Goal: Task Accomplishment & Management: Use online tool/utility

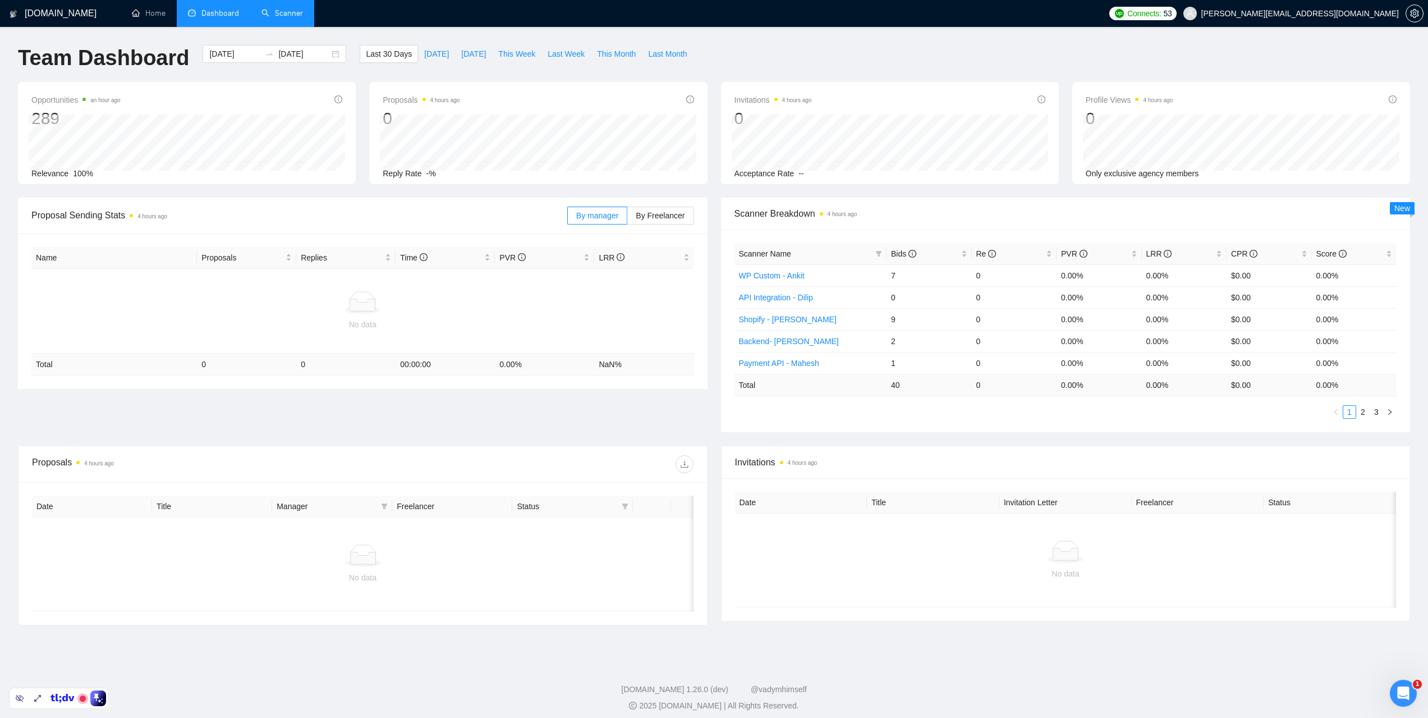
click at [303, 18] on link "Scanner" at bounding box center [282, 13] width 42 height 10
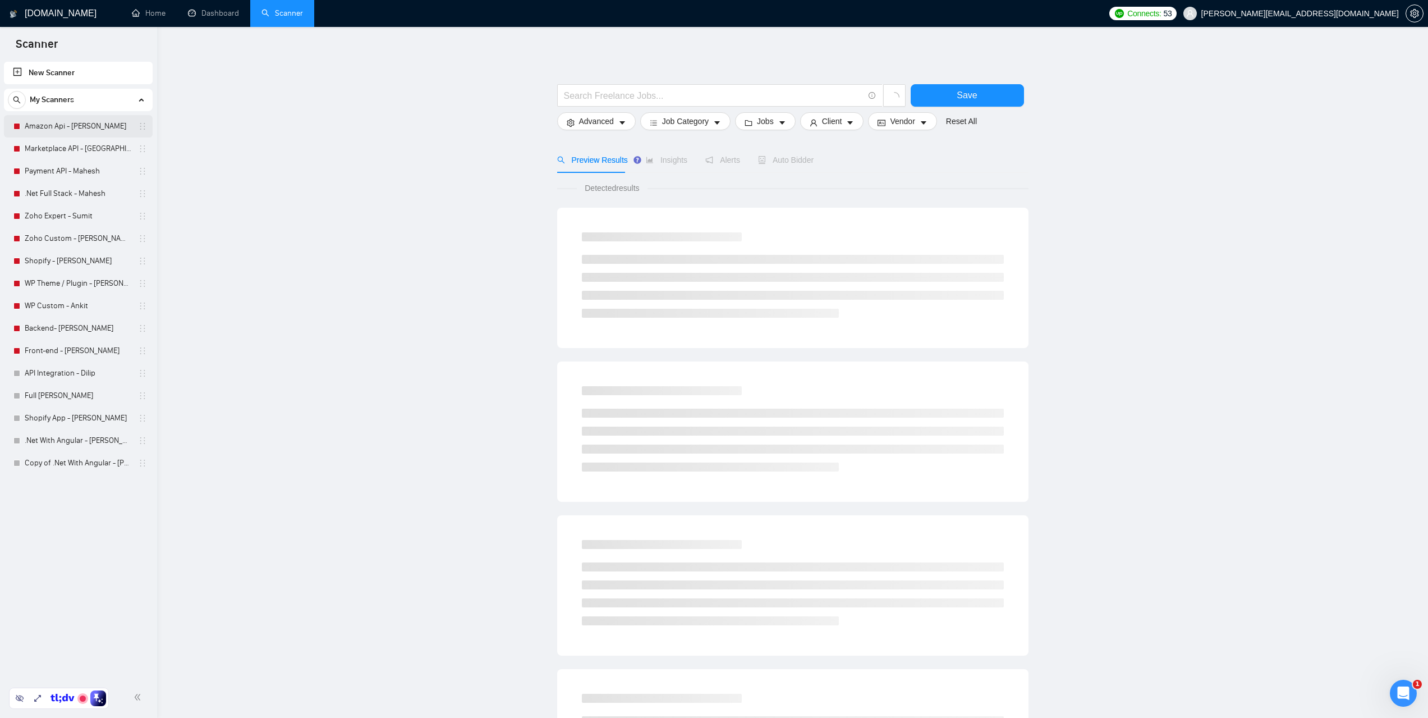
click at [70, 131] on link "Amazon Api - [PERSON_NAME]" at bounding box center [78, 126] width 107 height 22
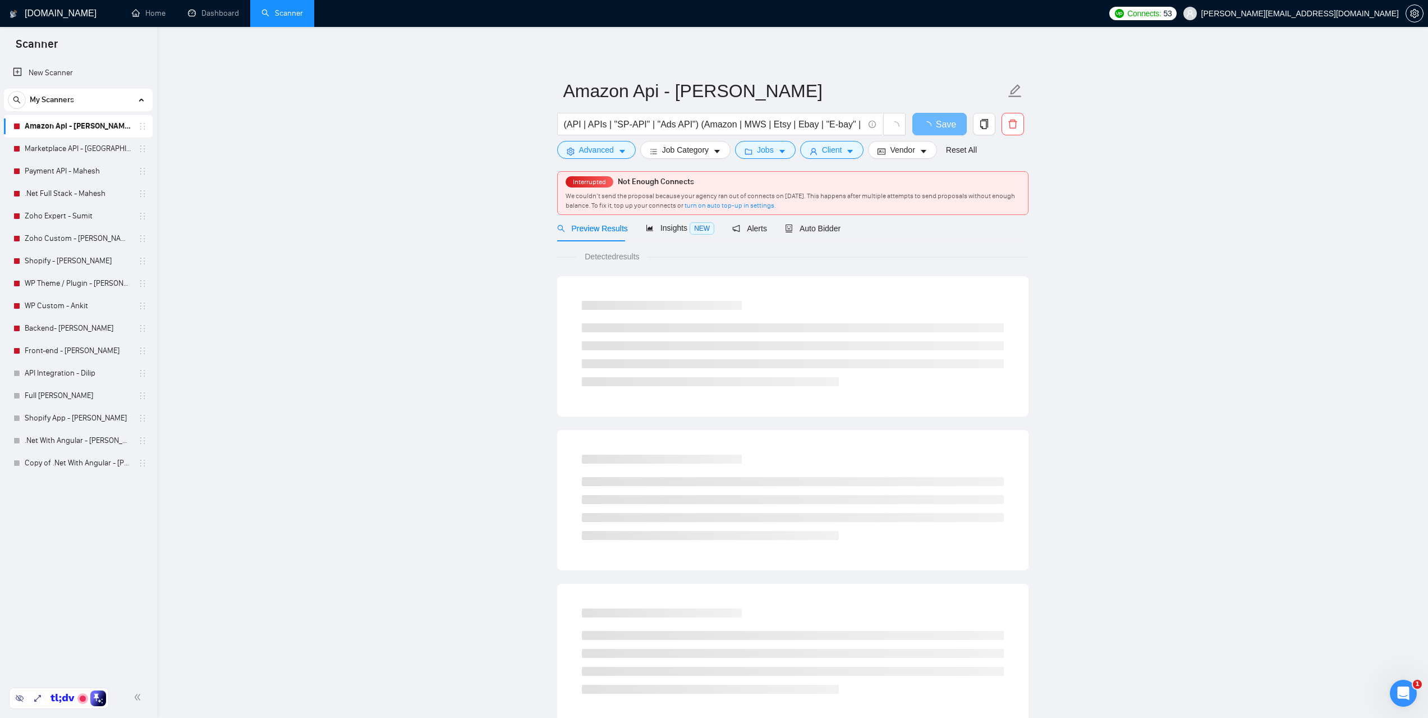
click at [837, 229] on div "Preview Results Insights NEW Alerts Auto Bidder" at bounding box center [792, 228] width 471 height 26
click at [817, 230] on span "Auto Bidder" at bounding box center [813, 228] width 56 height 9
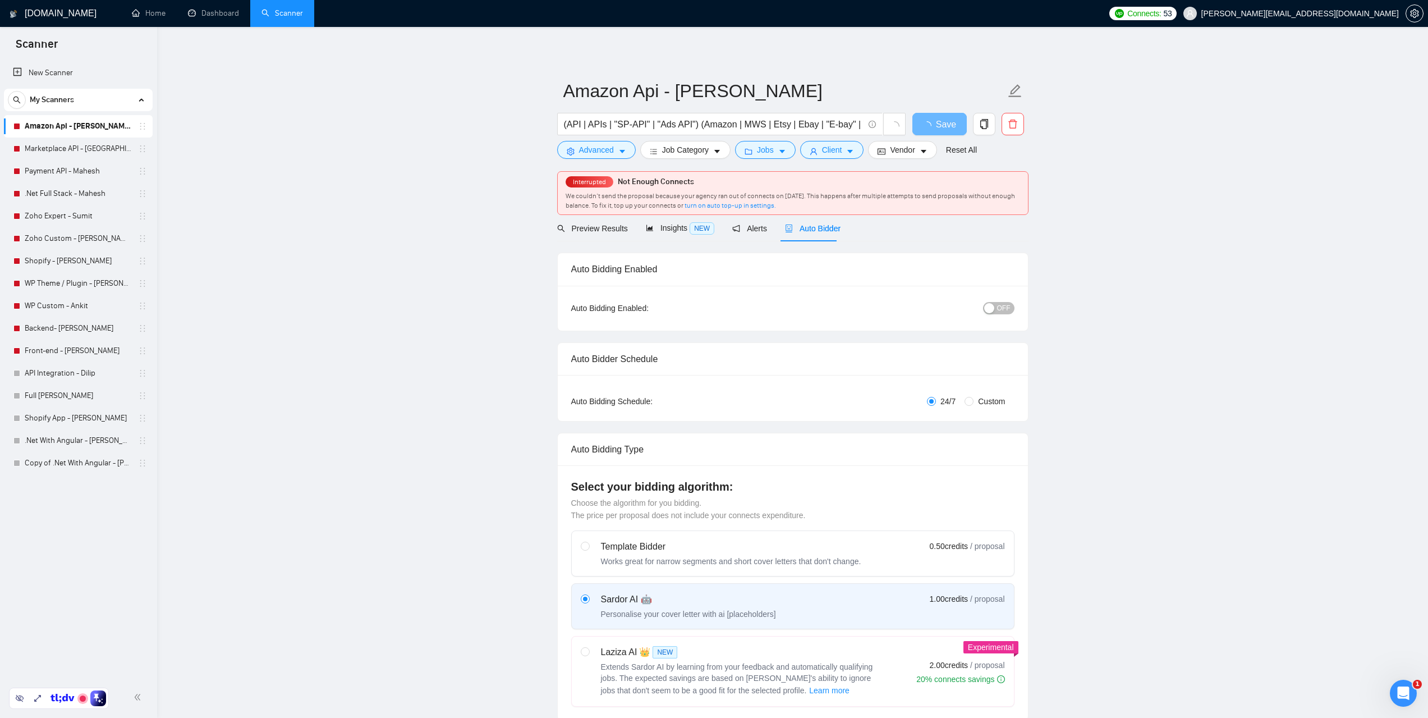
radio input "false"
radio input "true"
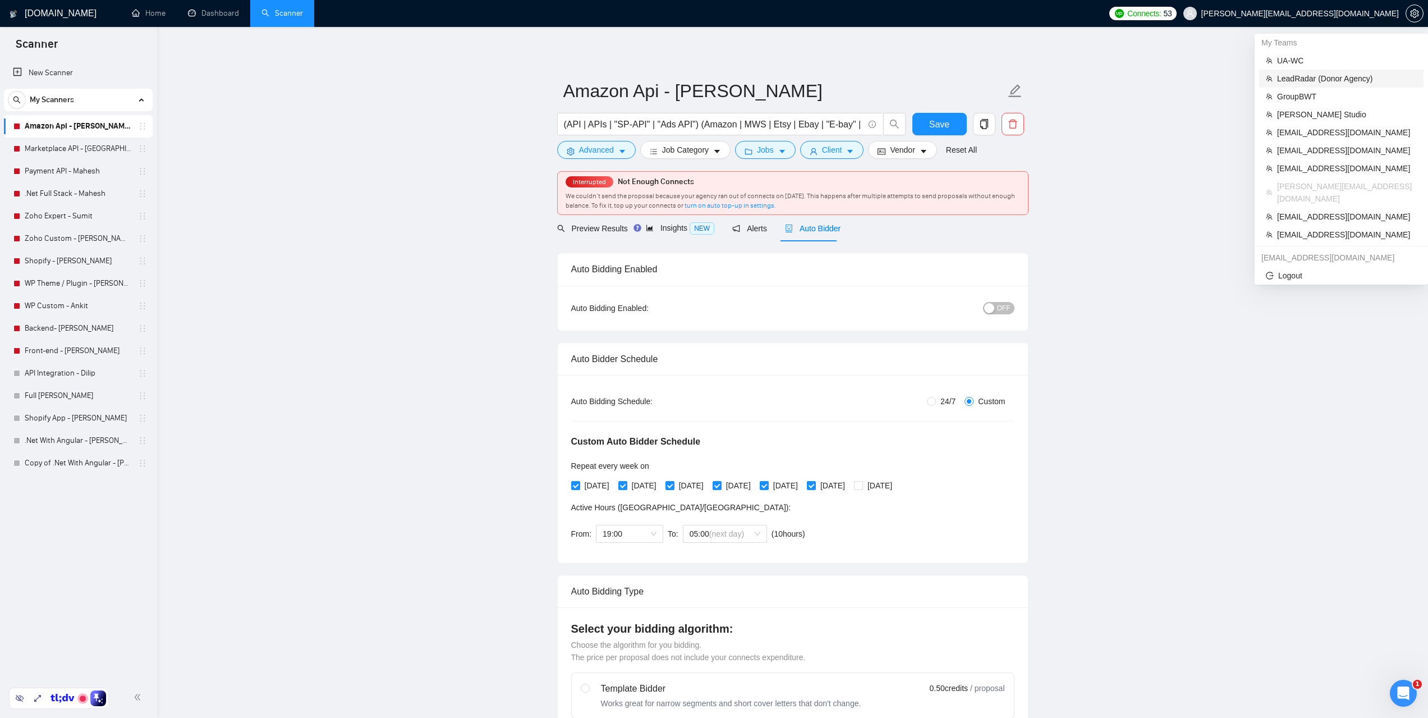
click at [1298, 76] on span "LeadRadar (Donor Agency)" at bounding box center [1347, 78] width 140 height 12
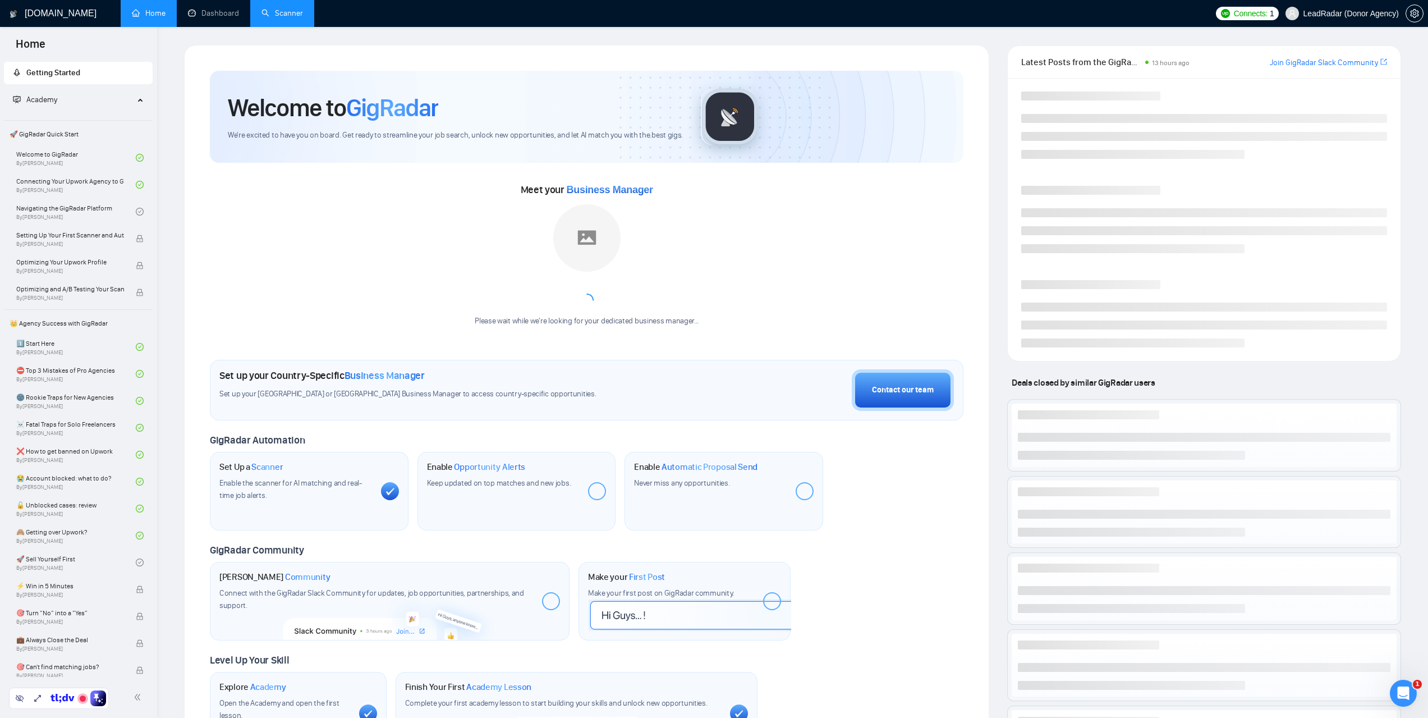
click at [297, 8] on link "Scanner" at bounding box center [282, 13] width 42 height 10
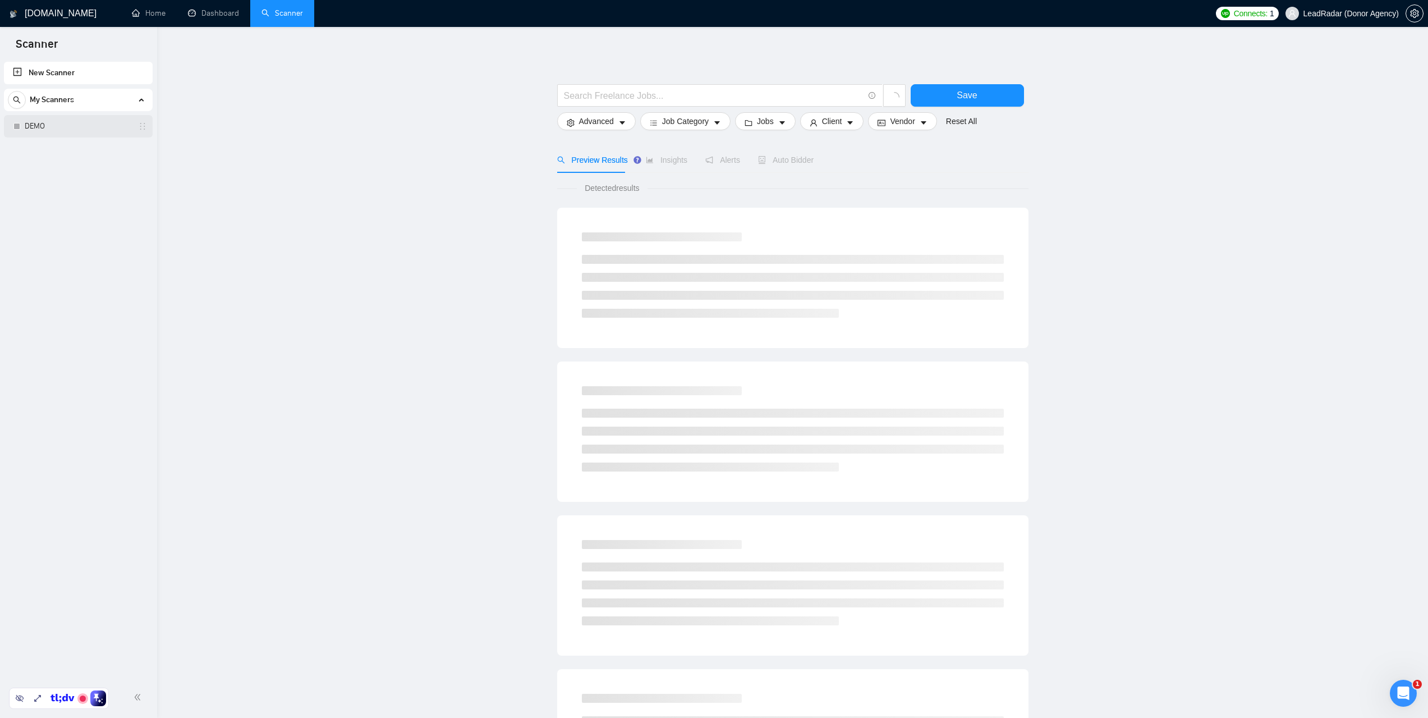
click at [45, 134] on link "DEMO" at bounding box center [78, 126] width 107 height 22
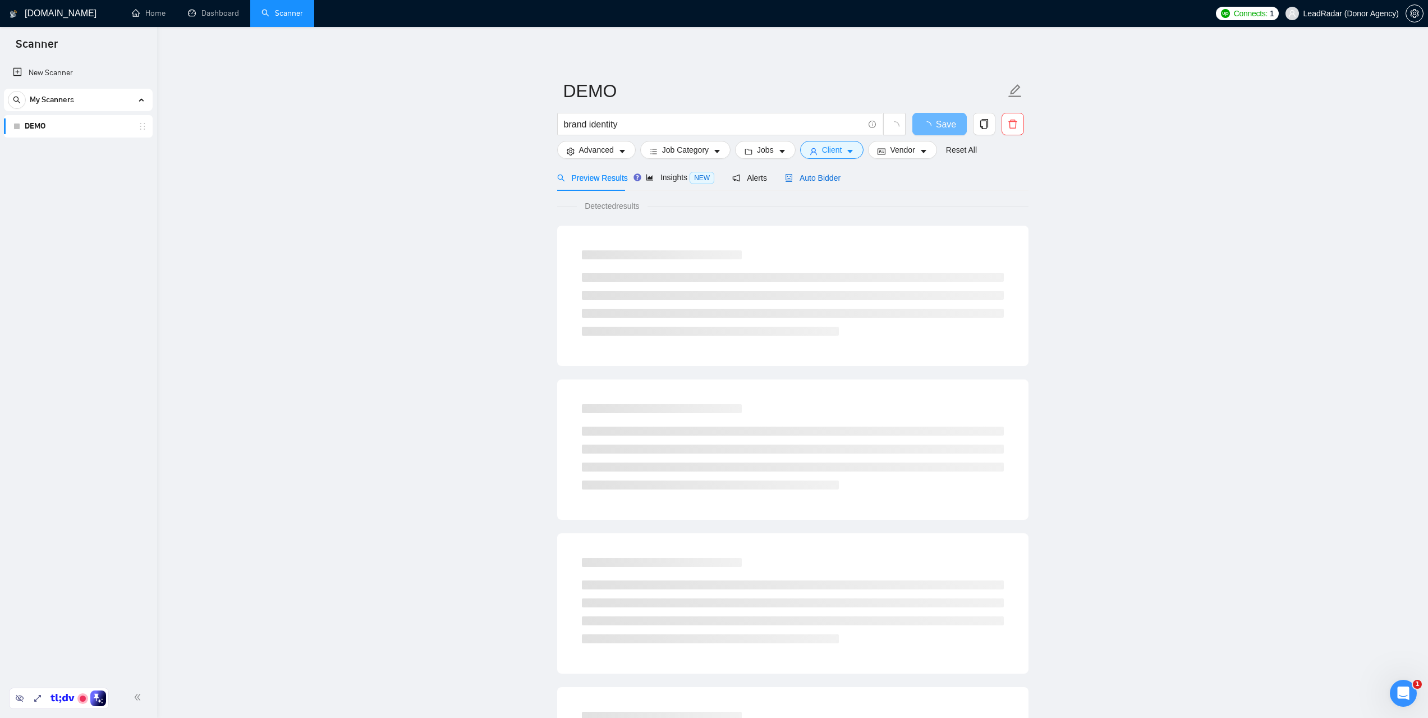
click at [822, 180] on span "Auto Bidder" at bounding box center [813, 177] width 56 height 9
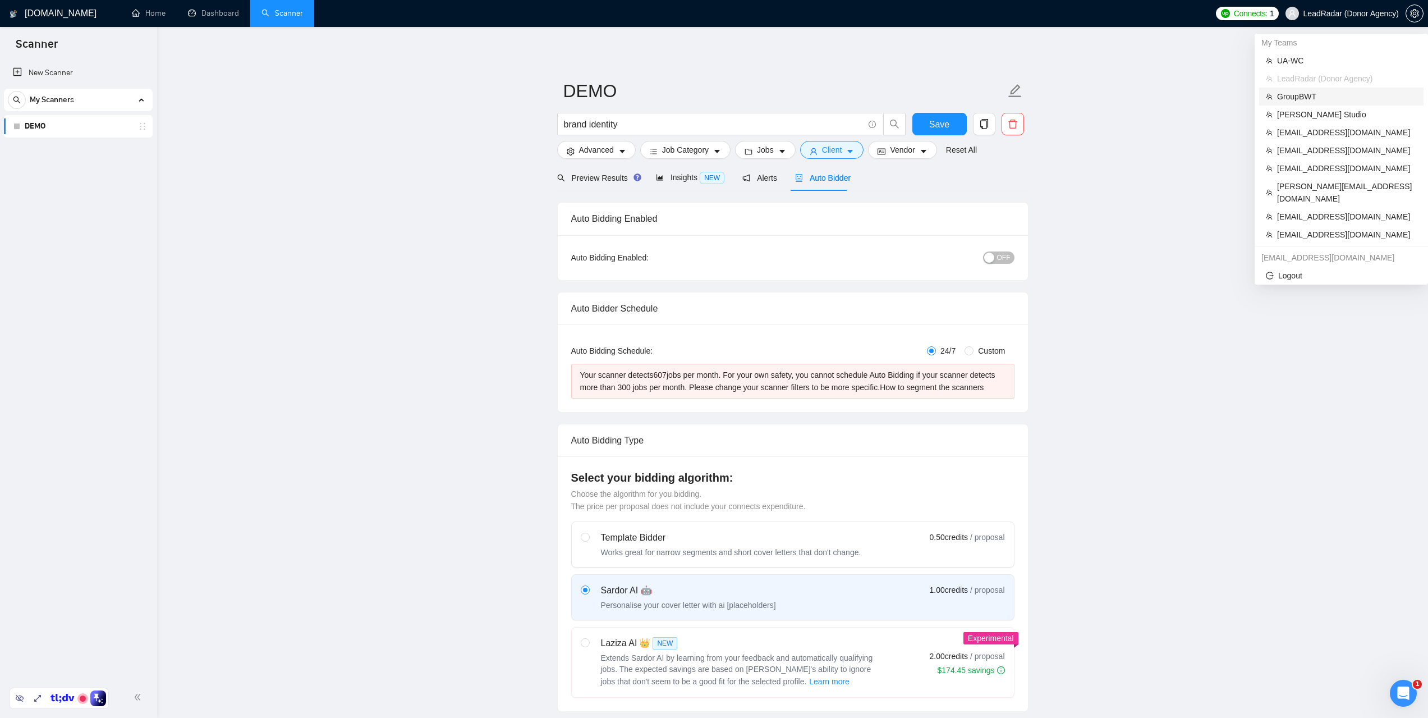
click at [1299, 99] on span "GroupBWT" at bounding box center [1347, 96] width 140 height 12
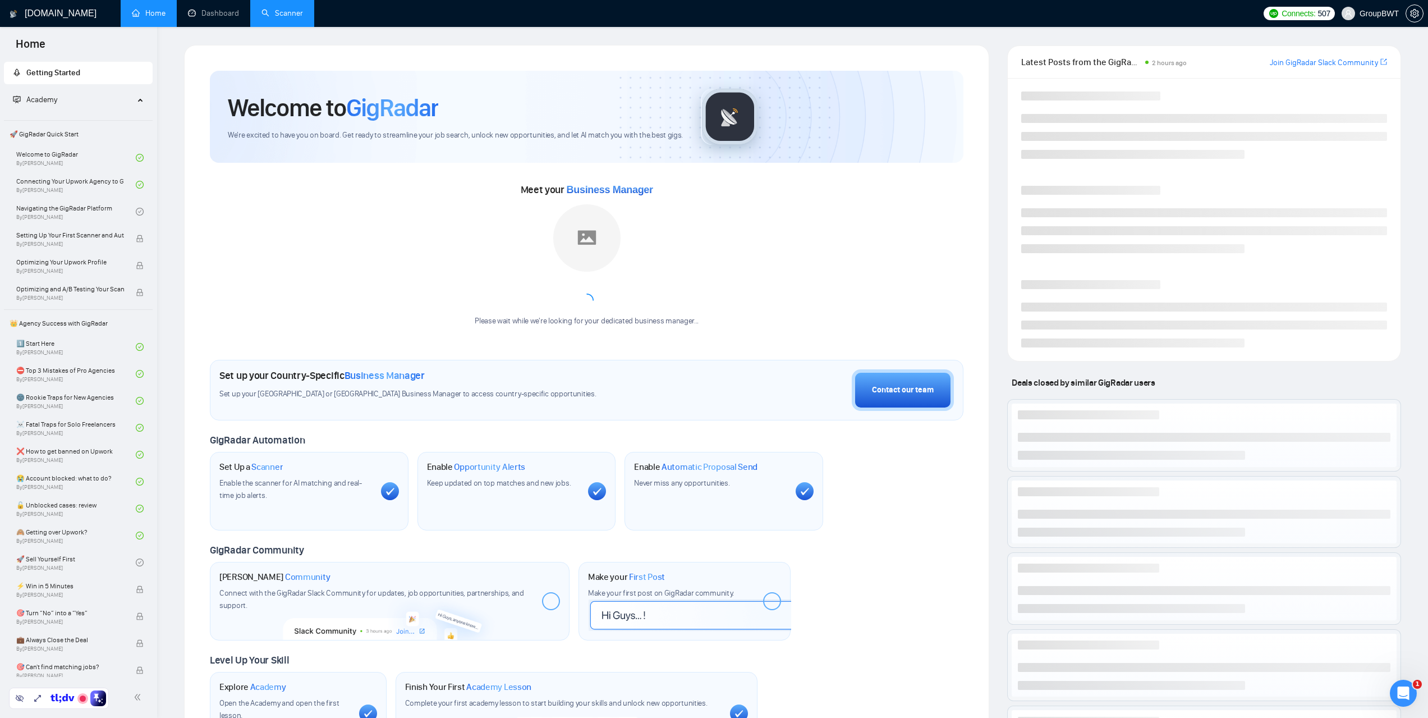
click at [292, 18] on link "Scanner" at bounding box center [282, 13] width 42 height 10
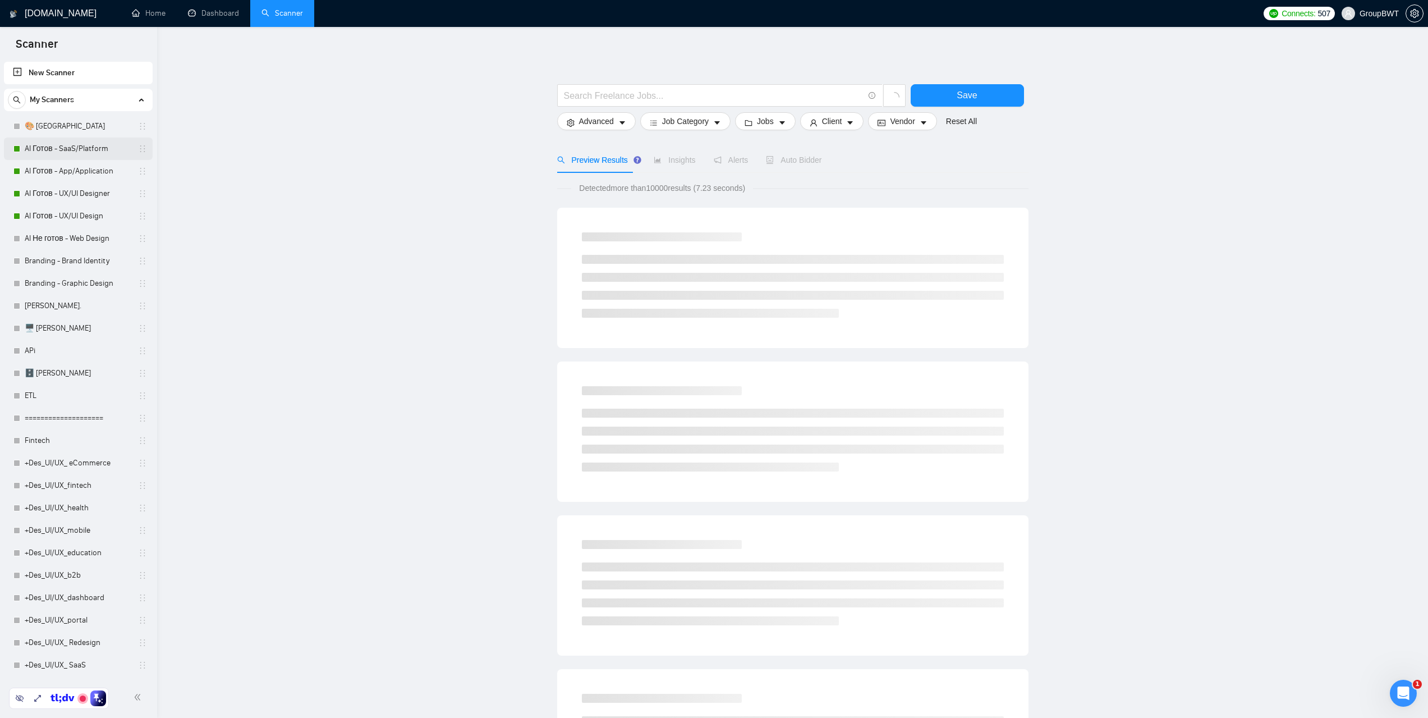
click at [71, 150] on link "AI Готов - SaaS/Platform" at bounding box center [78, 148] width 107 height 22
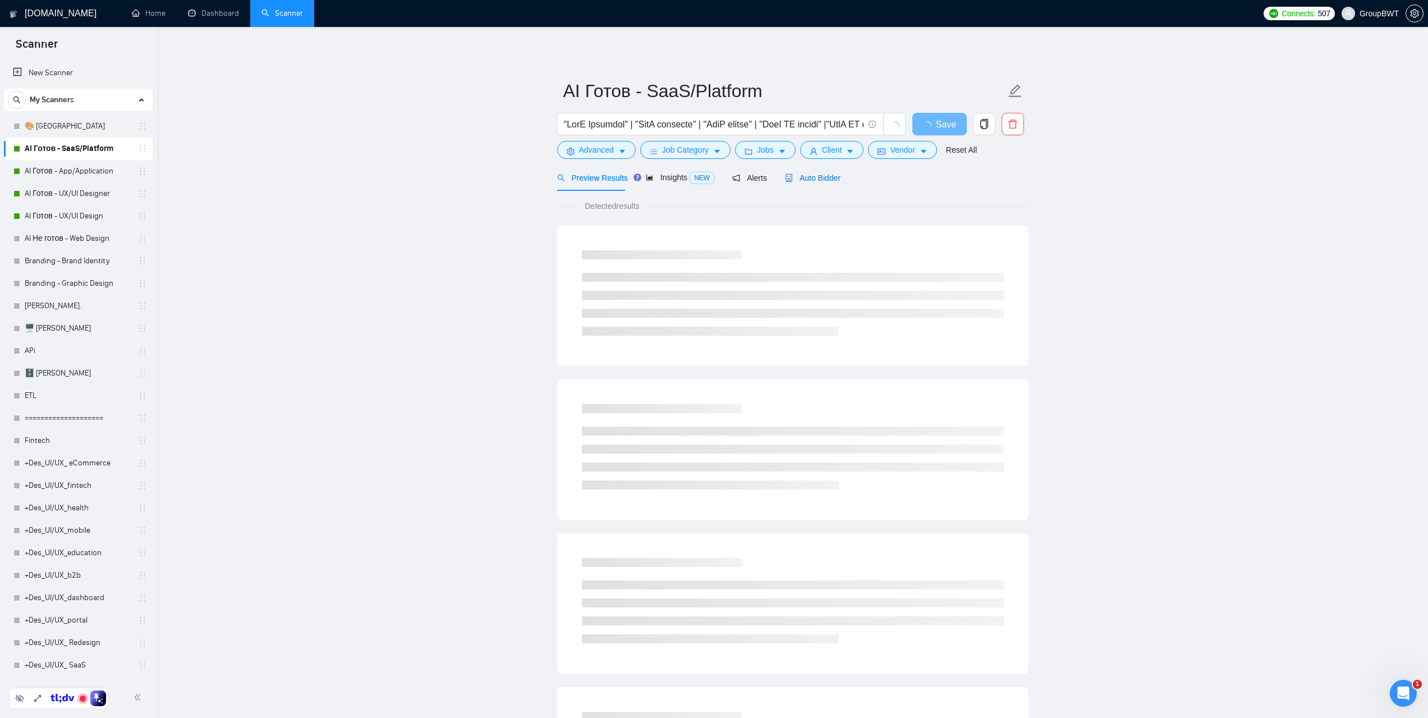
click at [826, 177] on span "Auto Bidder" at bounding box center [813, 177] width 56 height 9
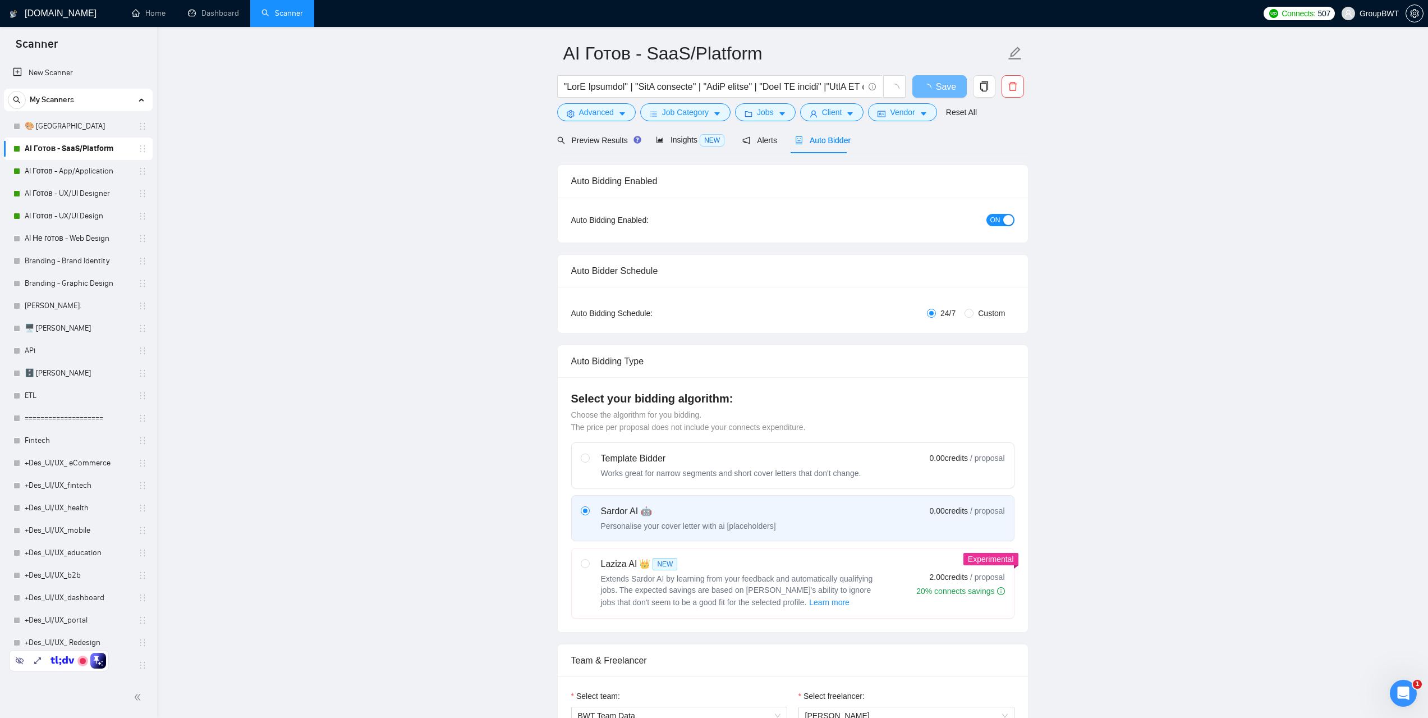
scroll to position [56, 0]
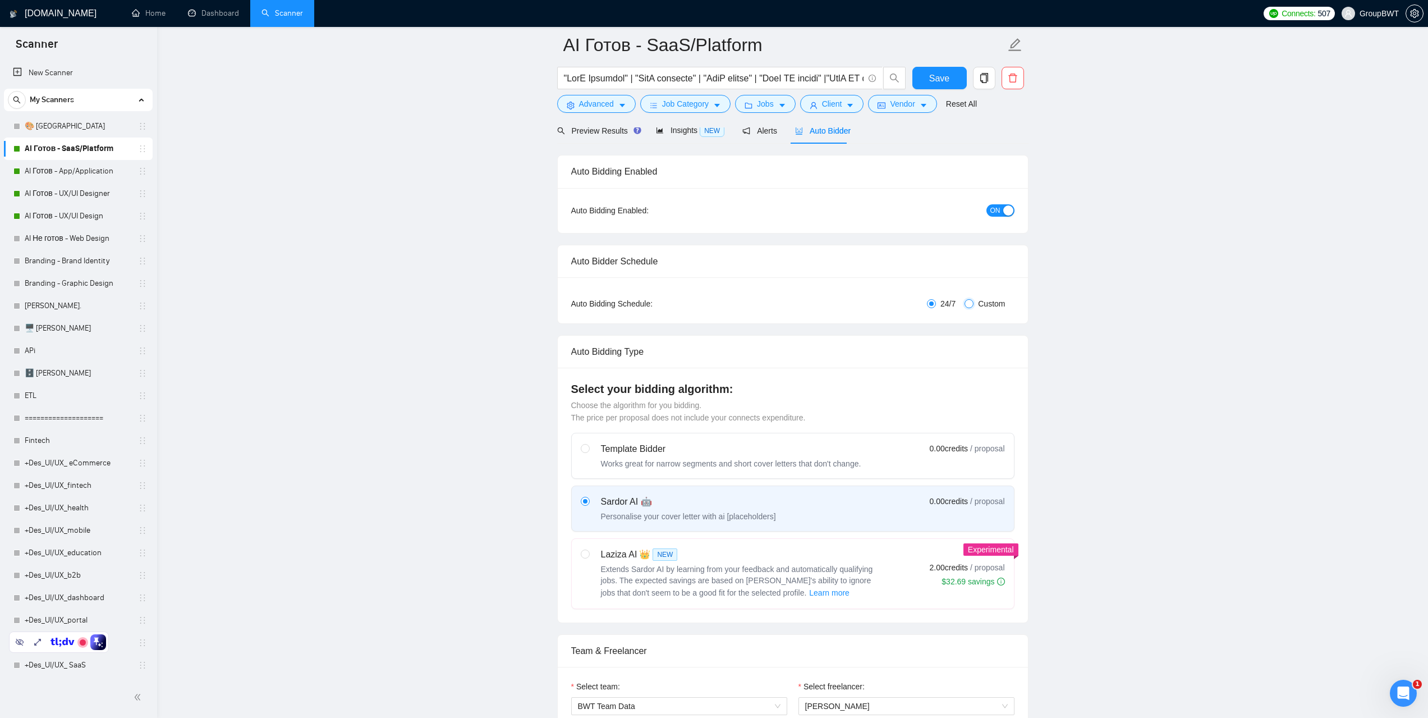
click at [972, 302] on input "Custom" at bounding box center [968, 303] width 9 height 9
radio input "true"
radio input "false"
checkbox input "true"
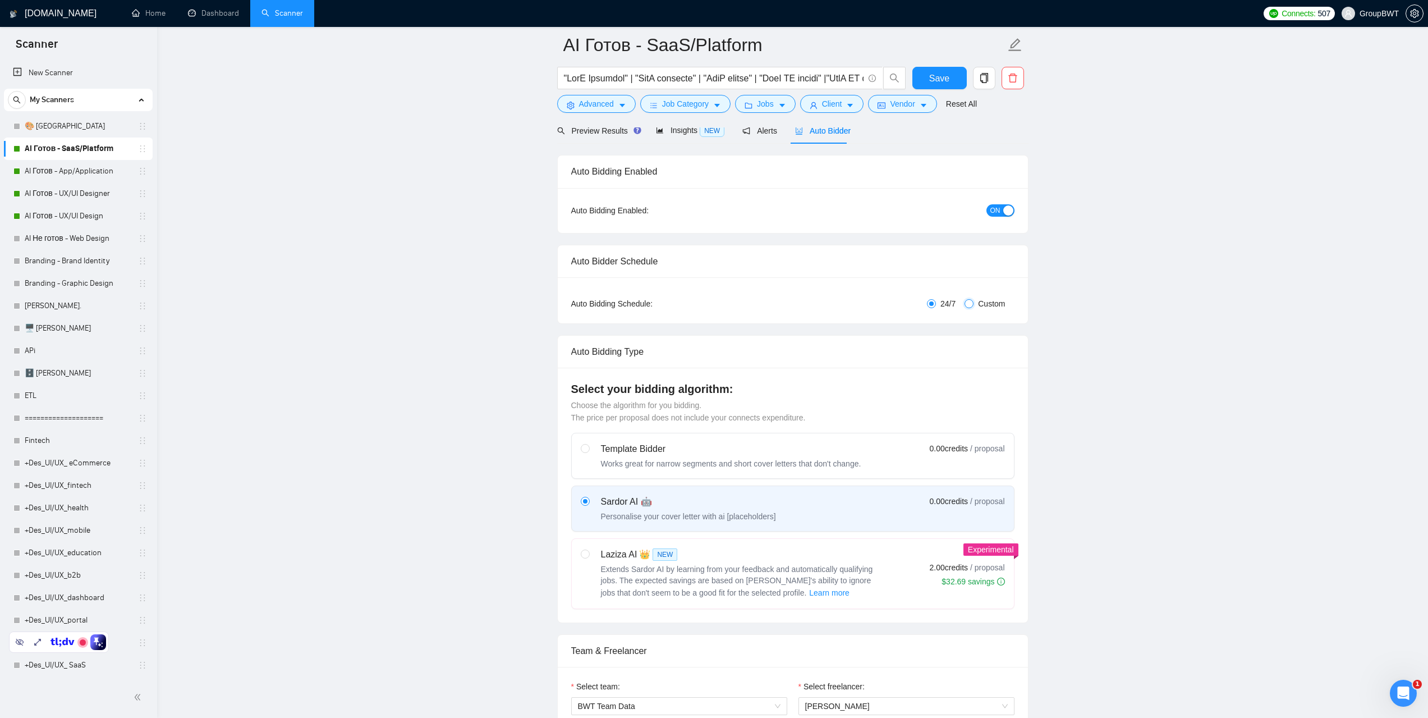
checkbox input "true"
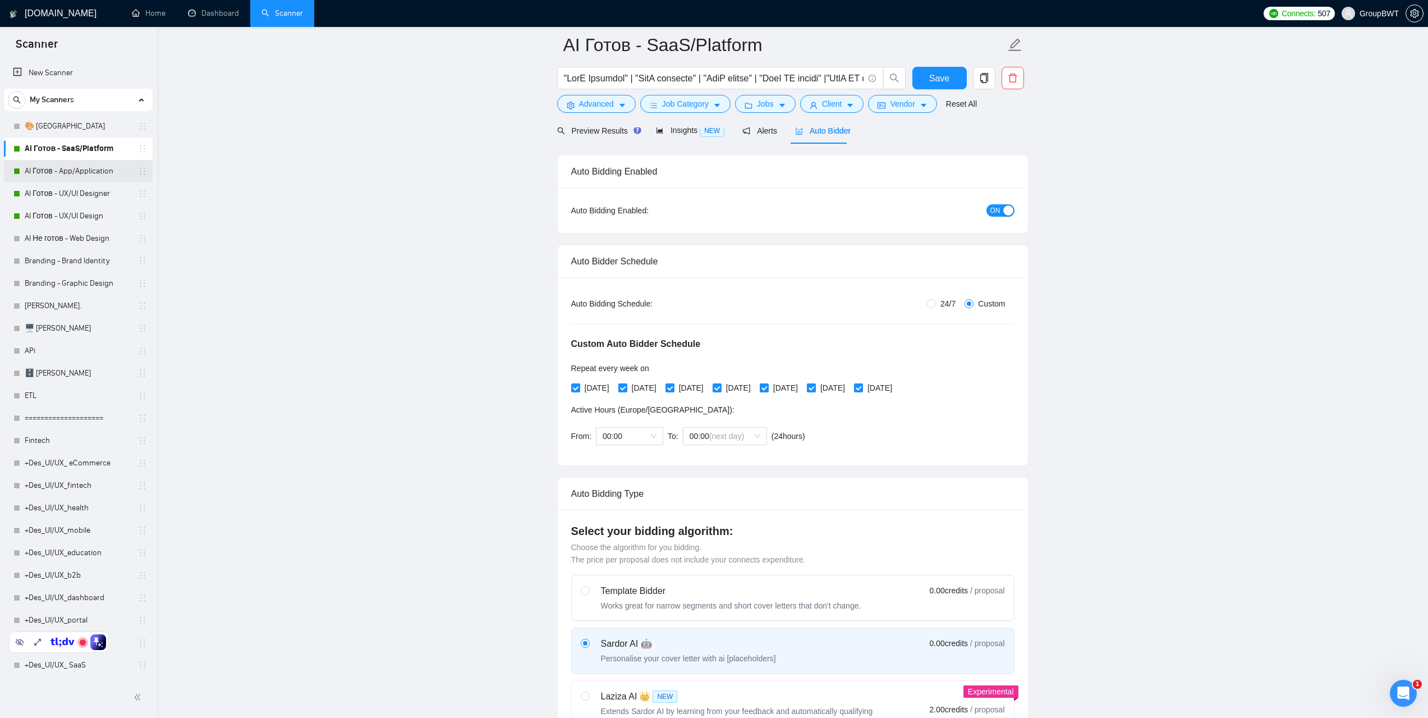
click at [90, 174] on link "AI Готов - App/Application" at bounding box center [78, 171] width 107 height 22
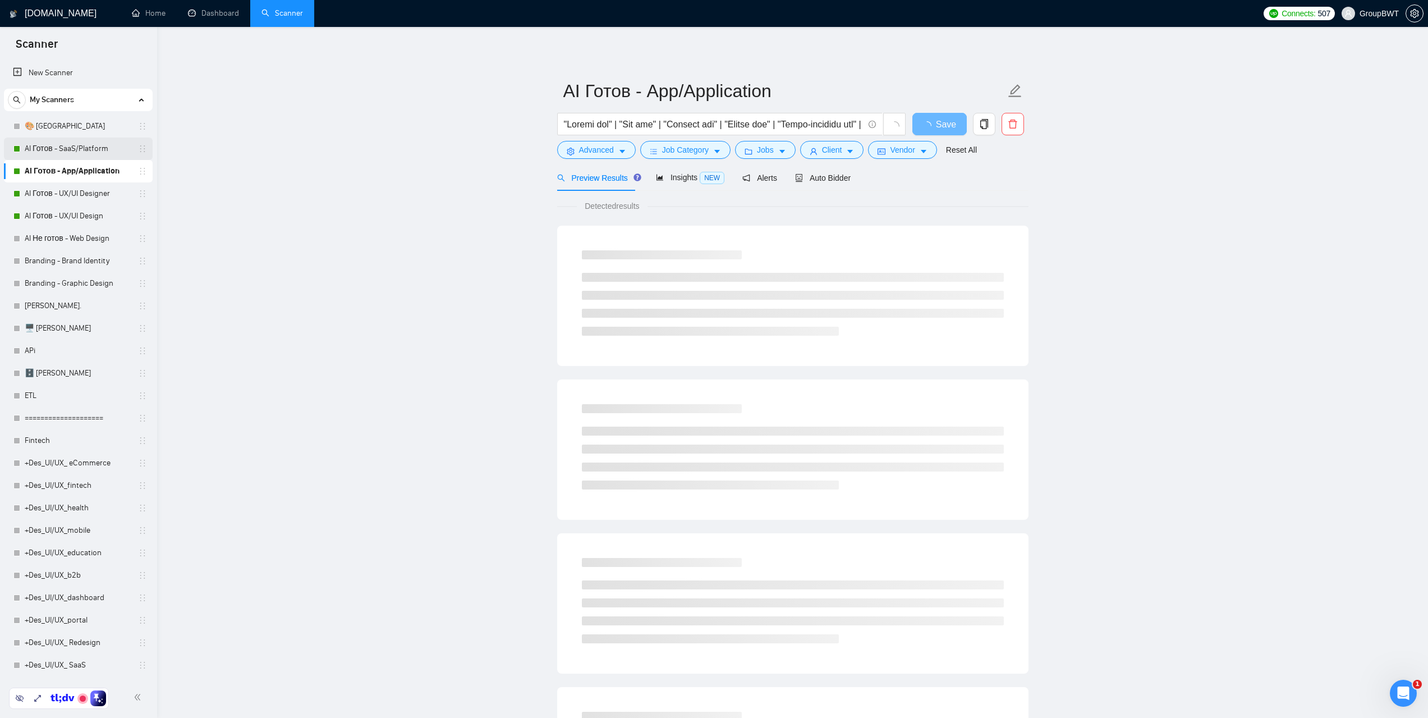
click at [70, 140] on link "AI Готов - SaaS/Platform" at bounding box center [78, 148] width 107 height 22
click at [822, 176] on span "Auto Bidder" at bounding box center [823, 177] width 56 height 9
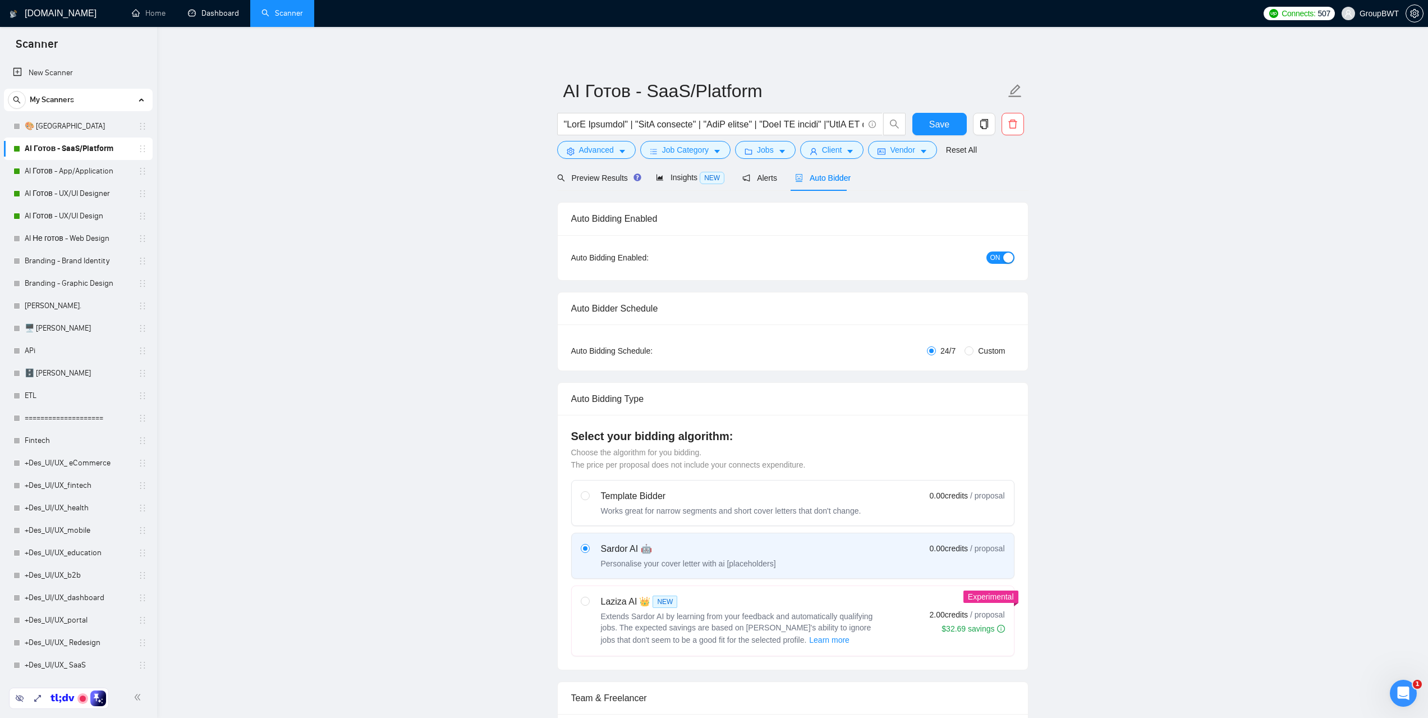
drag, startPoint x: 214, startPoint y: 8, endPoint x: 250, endPoint y: 19, distance: 38.0
click at [214, 8] on link "Dashboard" at bounding box center [213, 13] width 51 height 10
